Goal: Task Accomplishment & Management: Complete application form

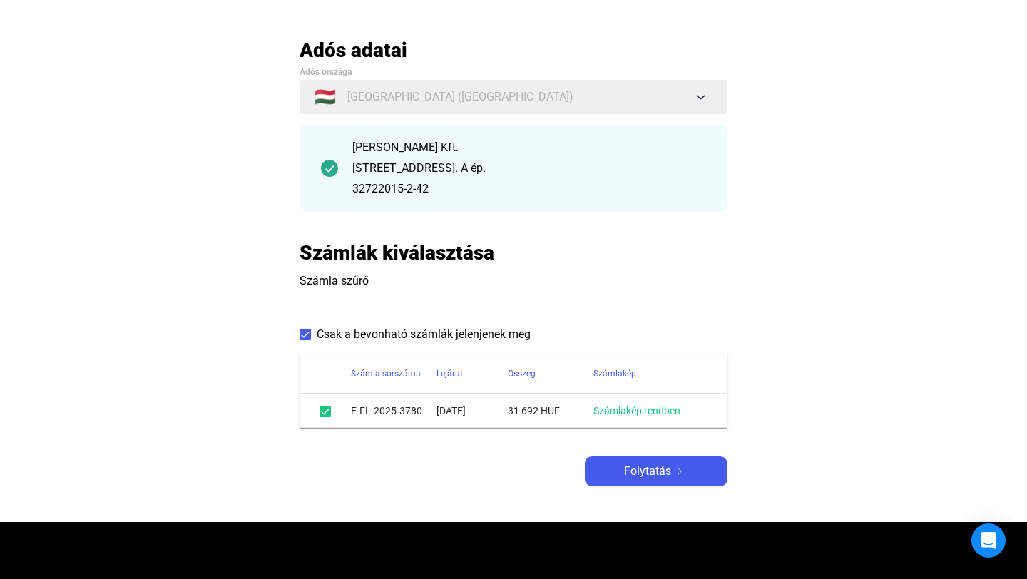
scroll to position [122, 0]
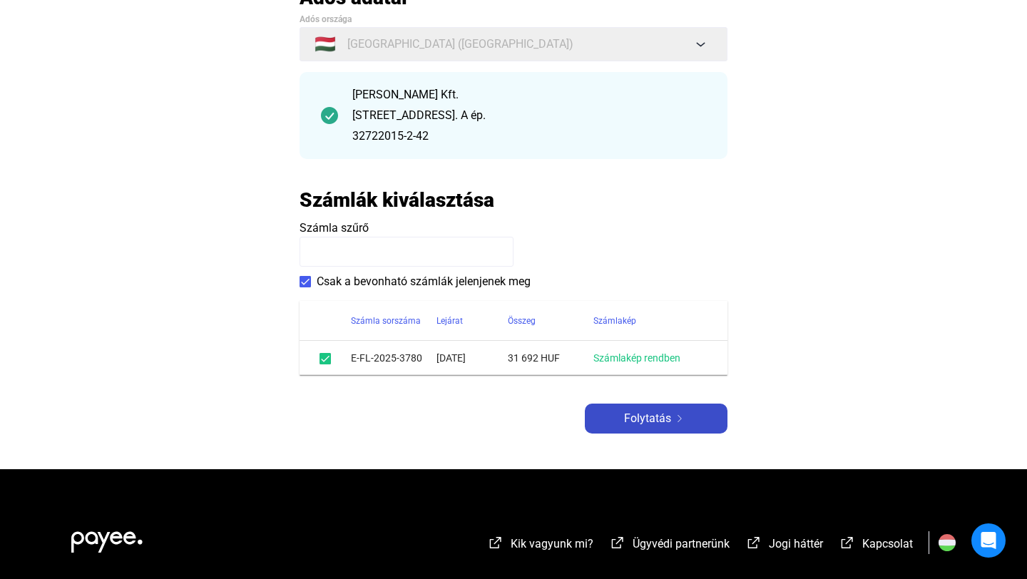
click at [651, 426] on span "Folytatás" at bounding box center [647, 418] width 47 height 17
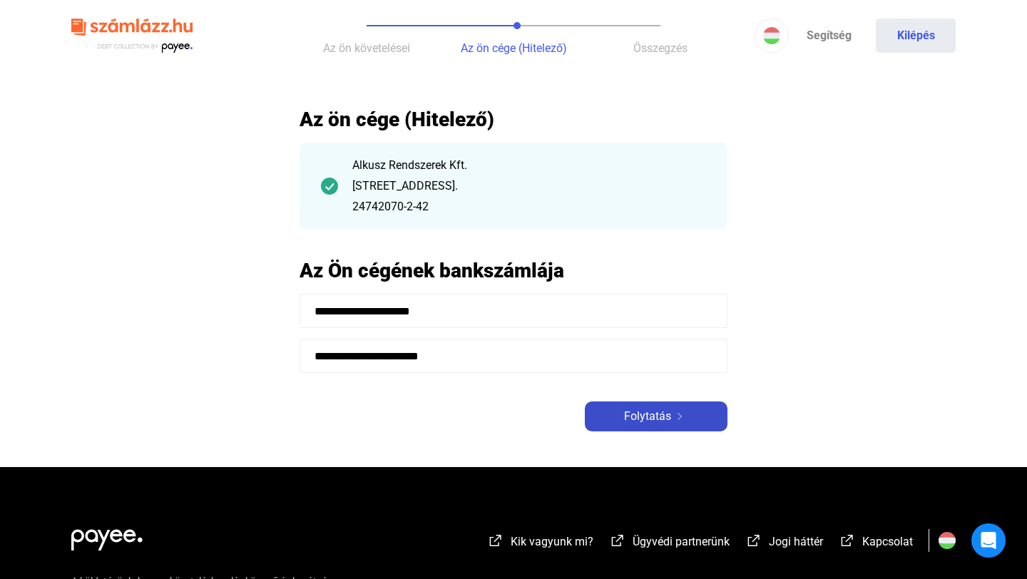
click at [667, 420] on span "Folytatás" at bounding box center [647, 416] width 47 height 17
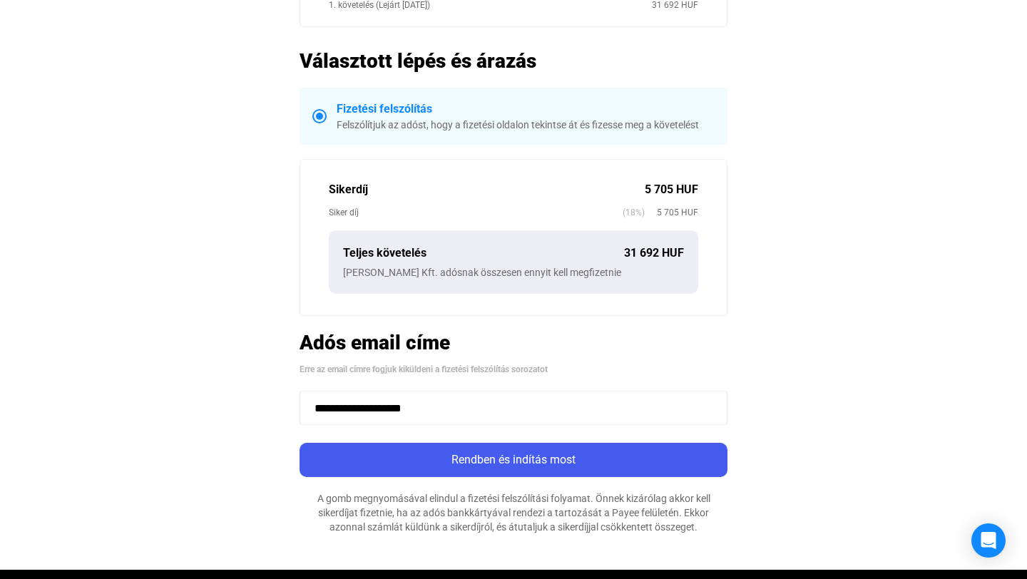
scroll to position [274, 0]
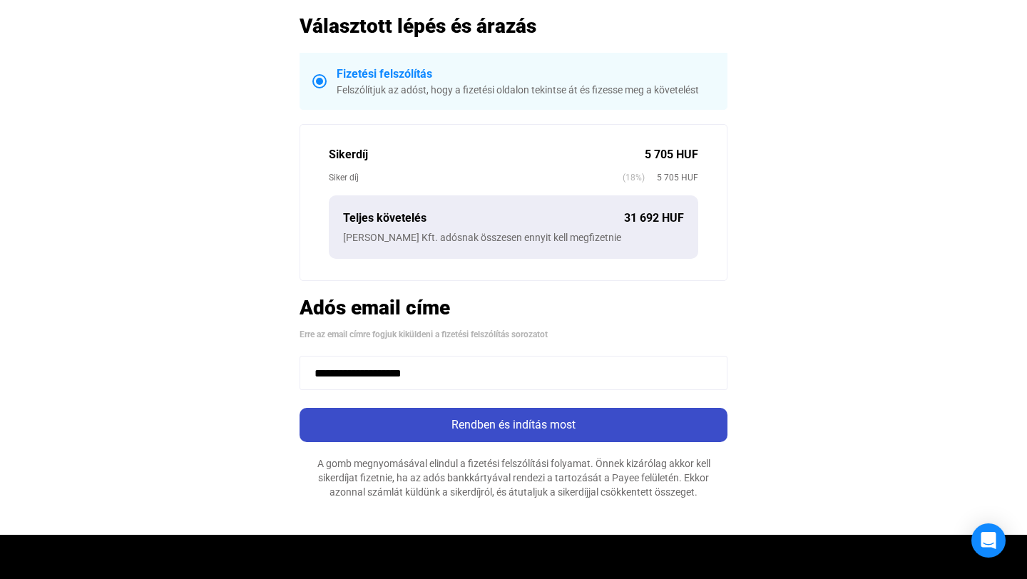
click at [612, 428] on div "Rendben és indítás most" at bounding box center [513, 424] width 419 height 17
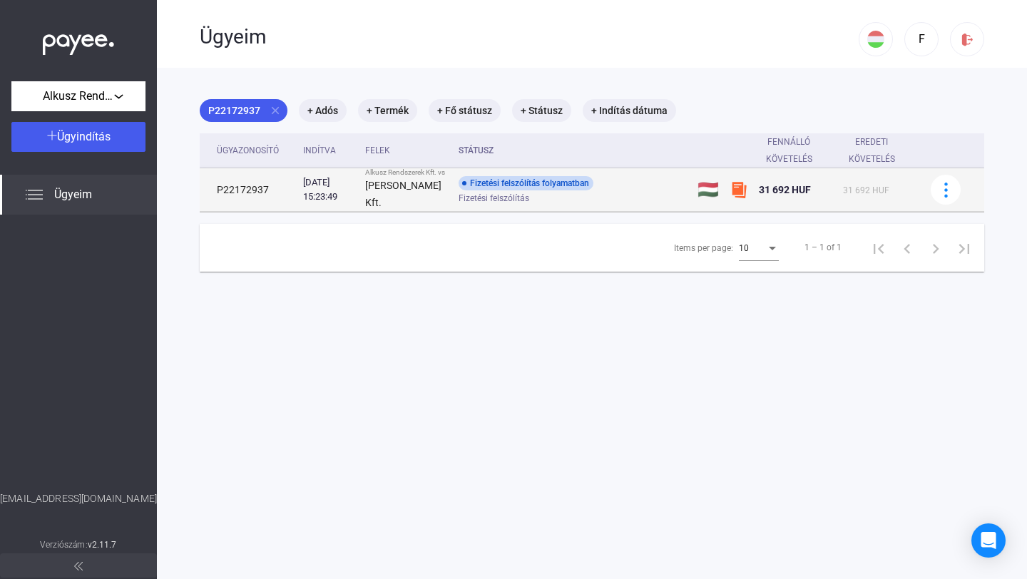
drag, startPoint x: 212, startPoint y: 150, endPoint x: 910, endPoint y: 230, distance: 703.2
click at [910, 212] on table "Ügyazonosító Indítva Felek Státusz Fennálló követelés Eredeti követelés P221729…" at bounding box center [592, 172] width 784 height 79
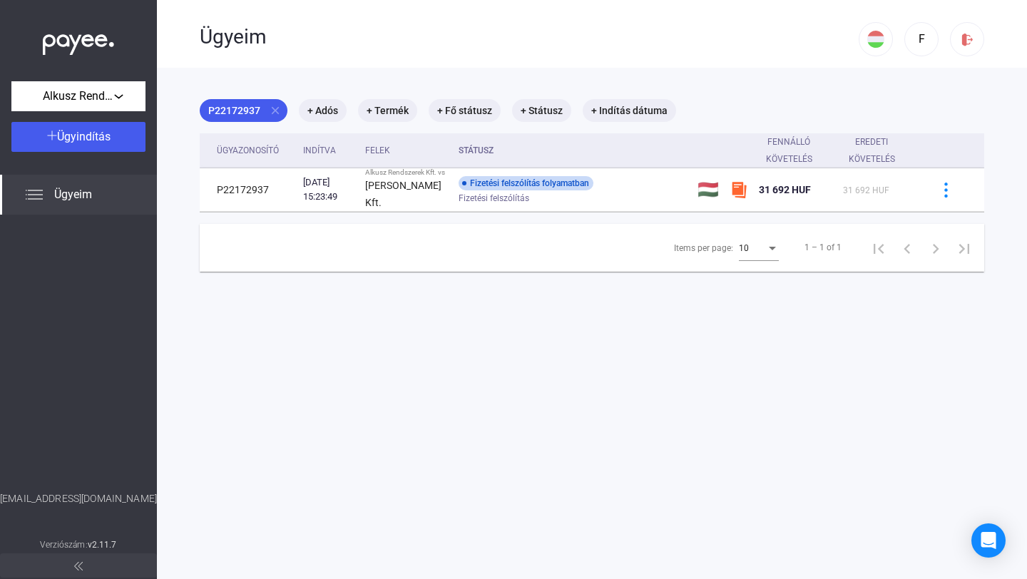
click at [562, 383] on main "P22172937 close + Adós + Termék + Fő státusz + Státusz + Indítás dátuma Ügyazon…" at bounding box center [592, 357] width 870 height 579
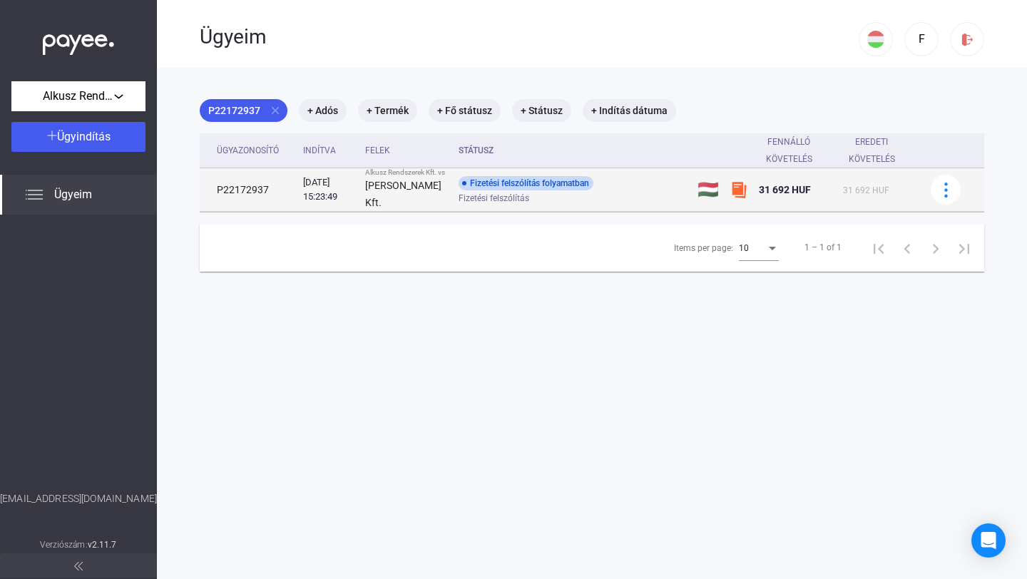
drag, startPoint x: 180, startPoint y: 106, endPoint x: 883, endPoint y: 222, distance: 711.7
click at [883, 222] on main "P22172937 close + Adós + Termék + Fő státusz + Státusz + Indítás dátuma Ügyazon…" at bounding box center [592, 357] width 870 height 579
copy div "P22172937 close + Adós + Termék + Fő státusz + Státusz + Indítás dátuma Ügyazon…"
